Goal: Find specific page/section: Find specific page/section

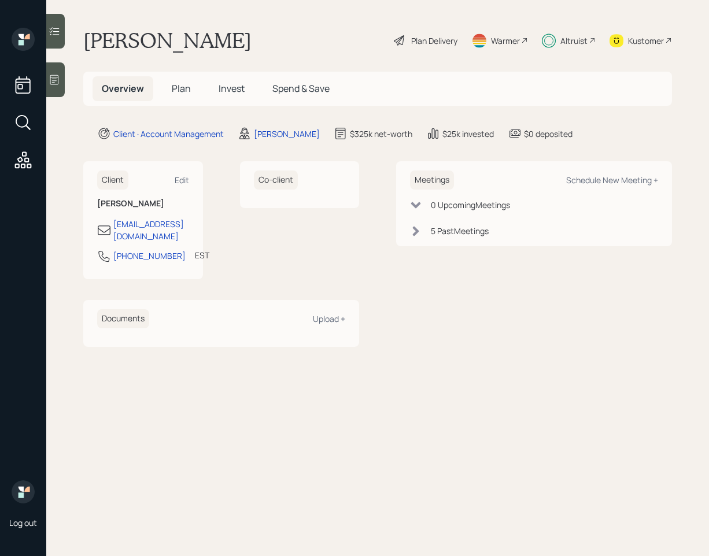
click at [62, 45] on div at bounding box center [55, 31] width 19 height 35
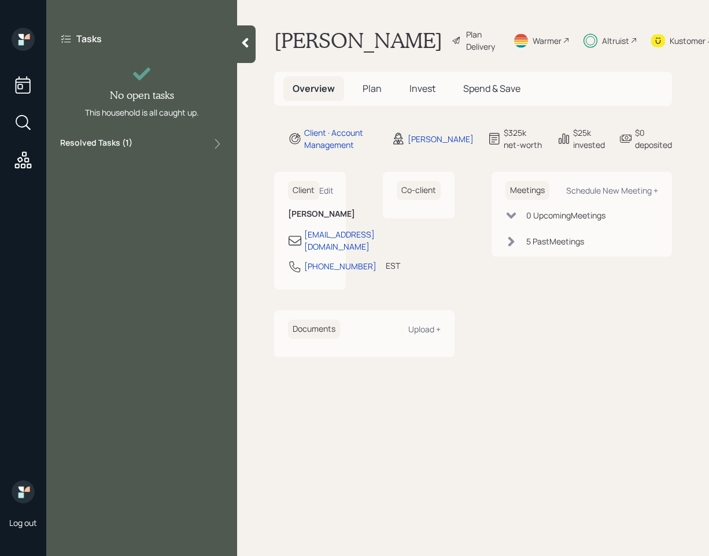
click at [161, 143] on div "Resolved Tasks ( 1 )" at bounding box center [141, 144] width 163 height 14
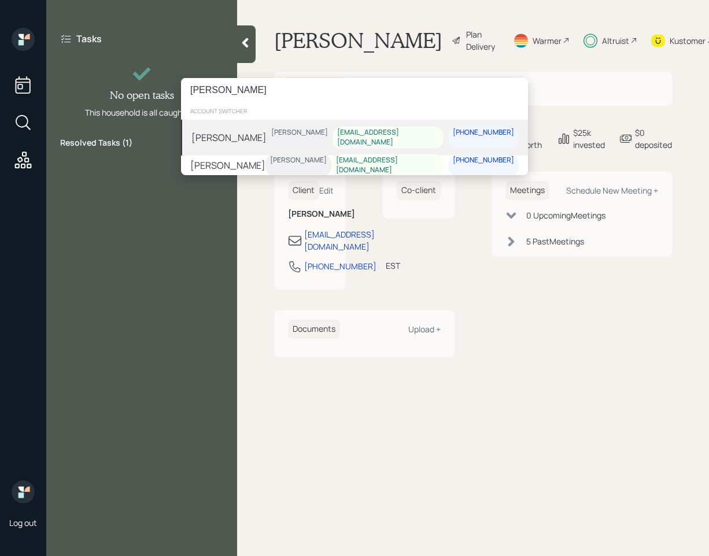
type input "[PERSON_NAME]"
click at [253, 130] on div "[PERSON_NAME]" at bounding box center [228, 137] width 75 height 14
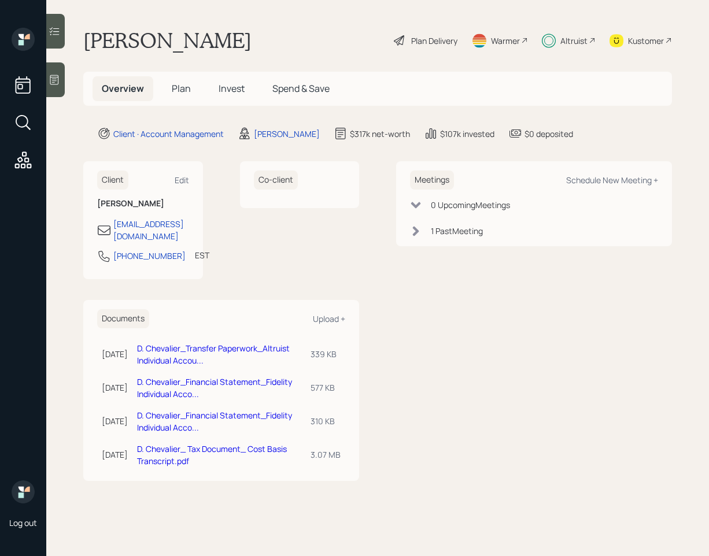
click at [54, 31] on icon at bounding box center [55, 31] width 10 height 8
